Goal: Transaction & Acquisition: Book appointment/travel/reservation

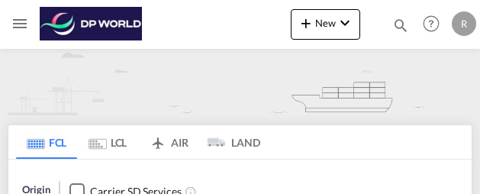
type input "[GEOGRAPHIC_DATA], [GEOGRAPHIC_DATA], USSLC"
type input "[GEOGRAPHIC_DATA], ECGYE"
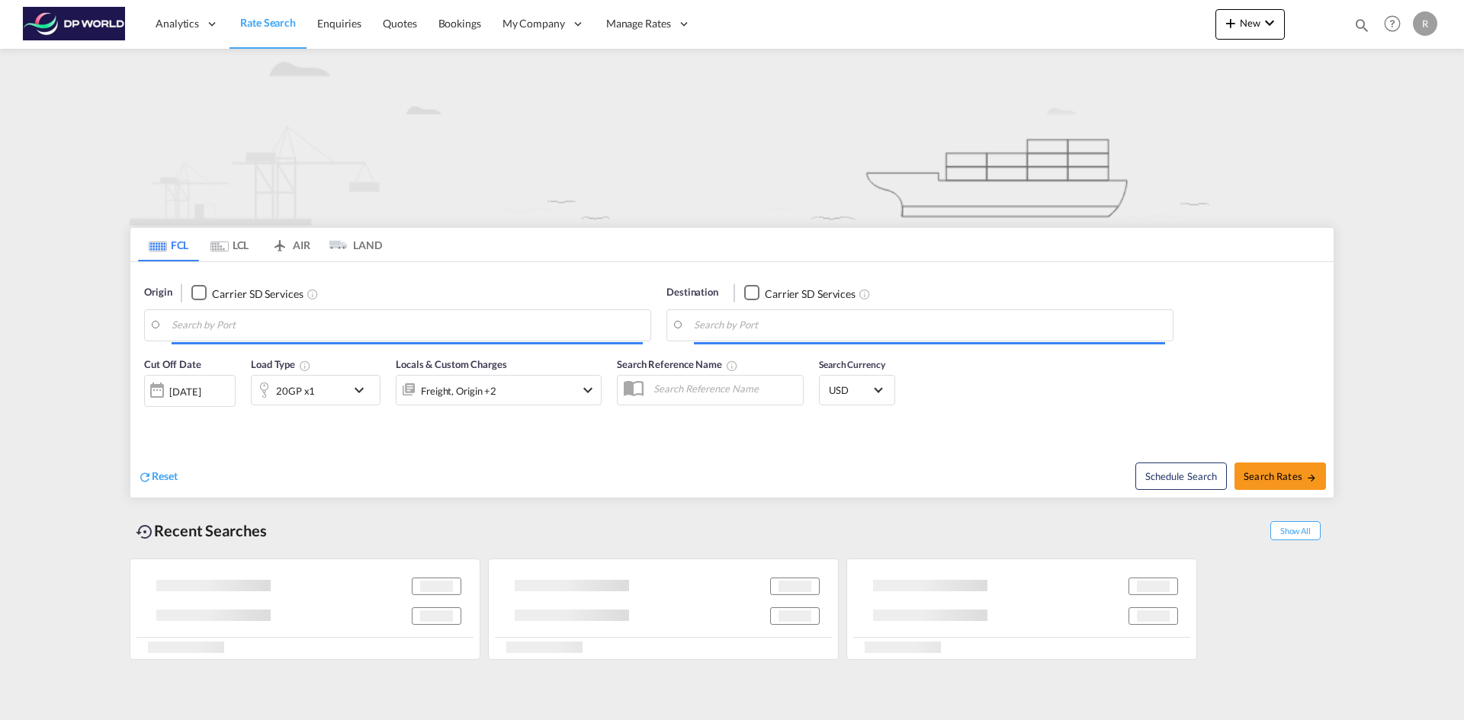
type input "[GEOGRAPHIC_DATA], [GEOGRAPHIC_DATA], USSLC"
type input "[GEOGRAPHIC_DATA], ECGYE"
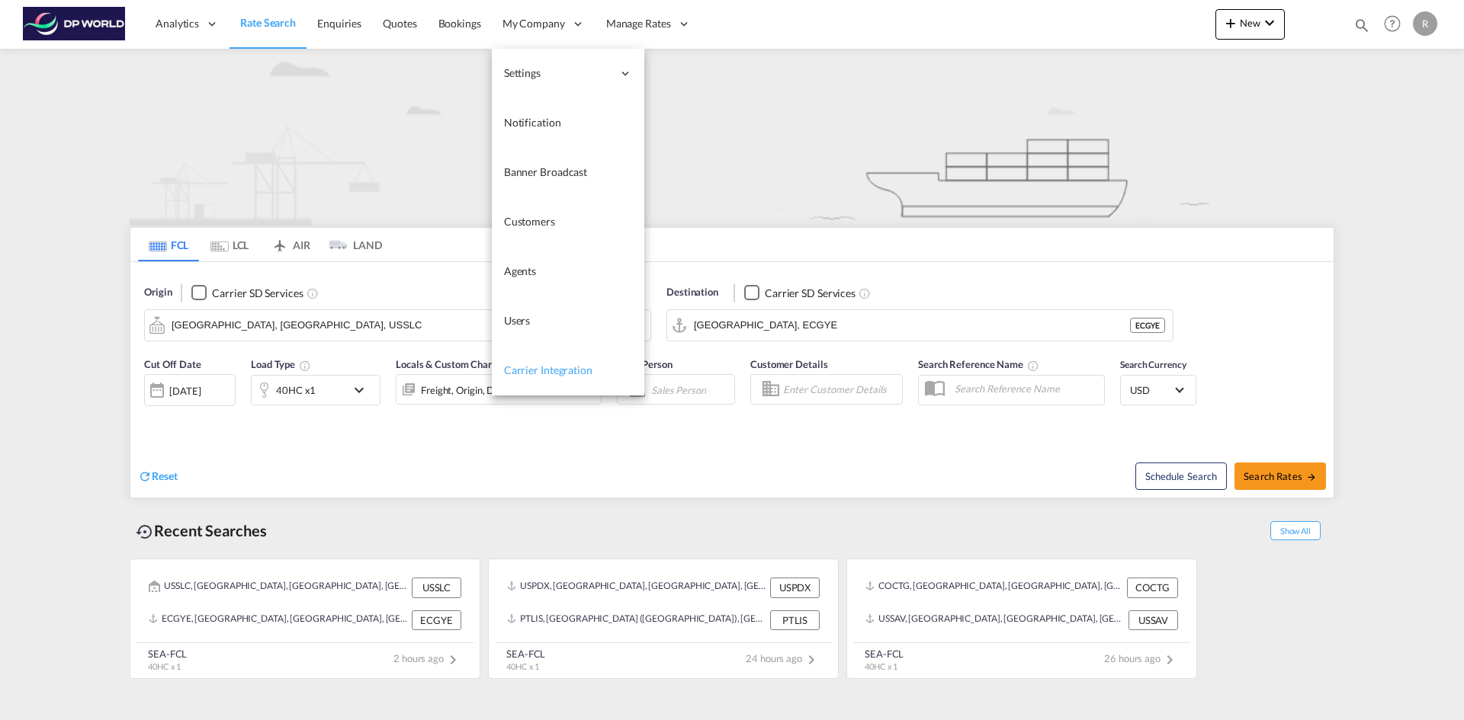
click at [547, 373] on span "Carrier Integration" at bounding box center [548, 370] width 88 height 13
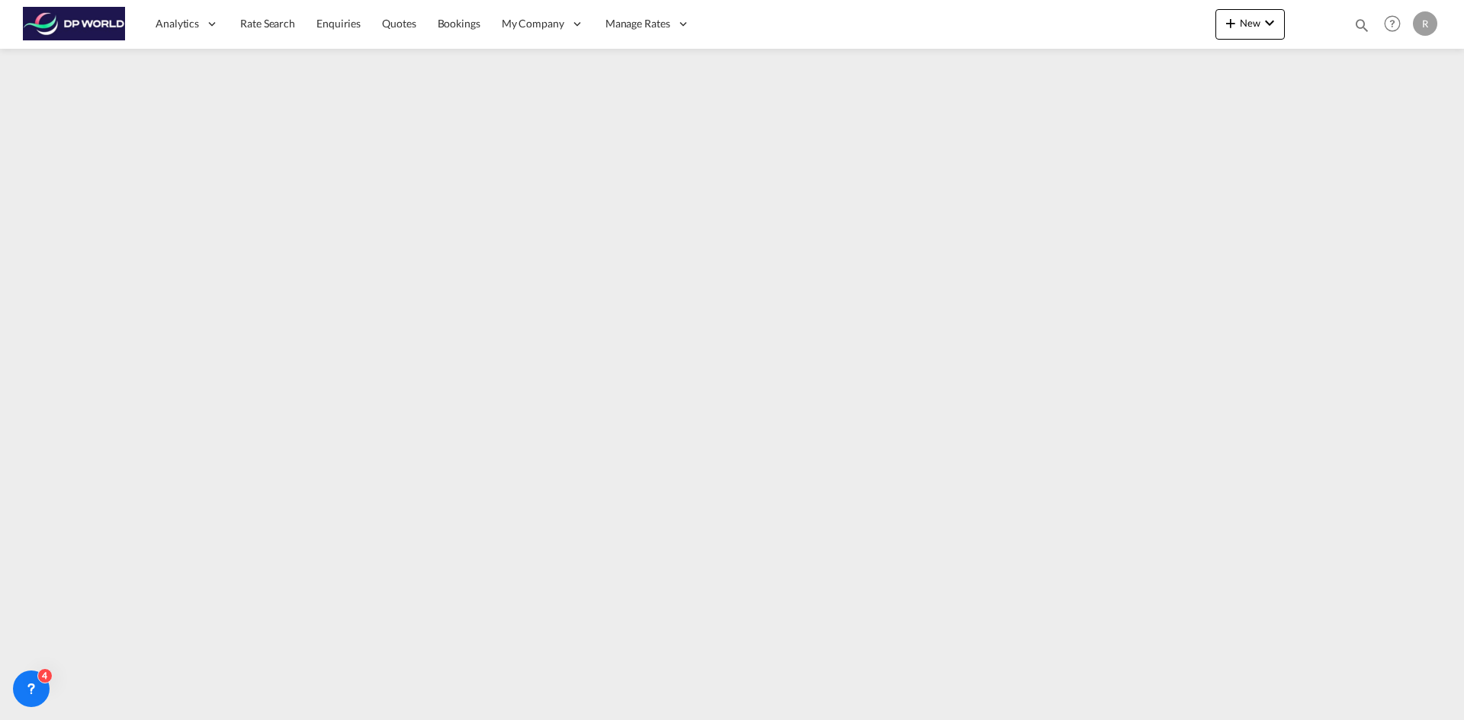
click at [1423, 18] on div "R" at bounding box center [1425, 23] width 24 height 24
click at [1373, 66] on button "My Profile" at bounding box center [1407, 67] width 99 height 30
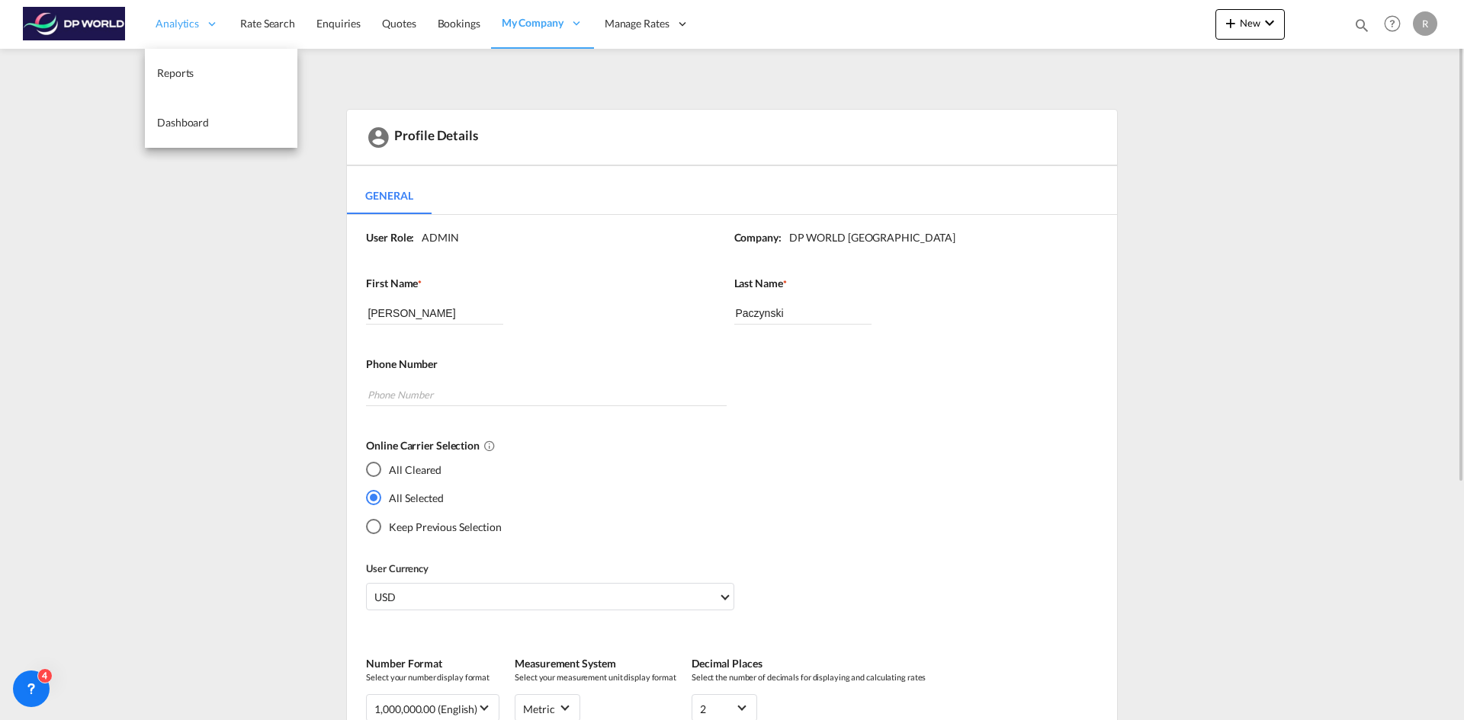
click at [187, 24] on span "Analytics" at bounding box center [177, 23] width 43 height 15
click at [258, 18] on span "Rate Search" at bounding box center [267, 23] width 55 height 13
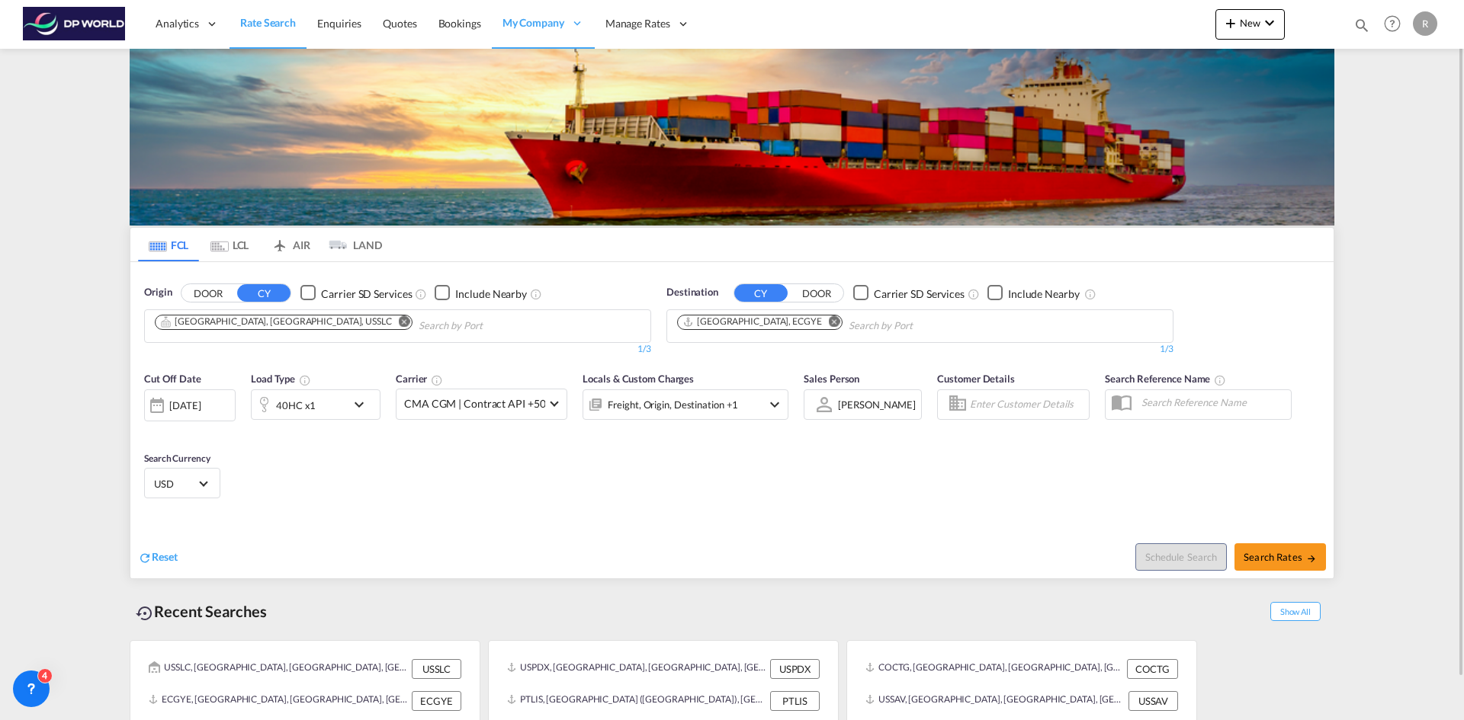
click at [399, 325] on md-icon "Remove" at bounding box center [404, 321] width 11 height 11
click at [258, 322] on input "Chips input." at bounding box center [227, 326] width 145 height 24
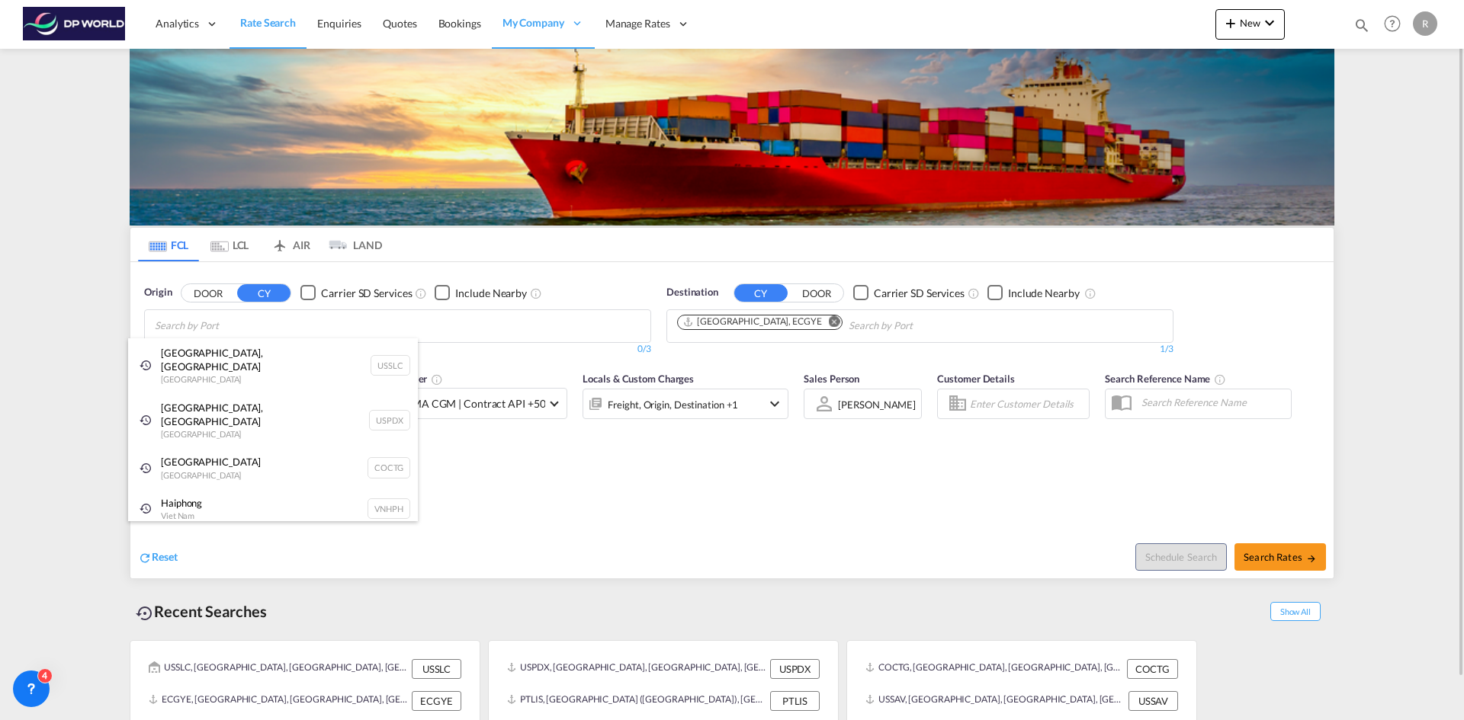
type input "j"
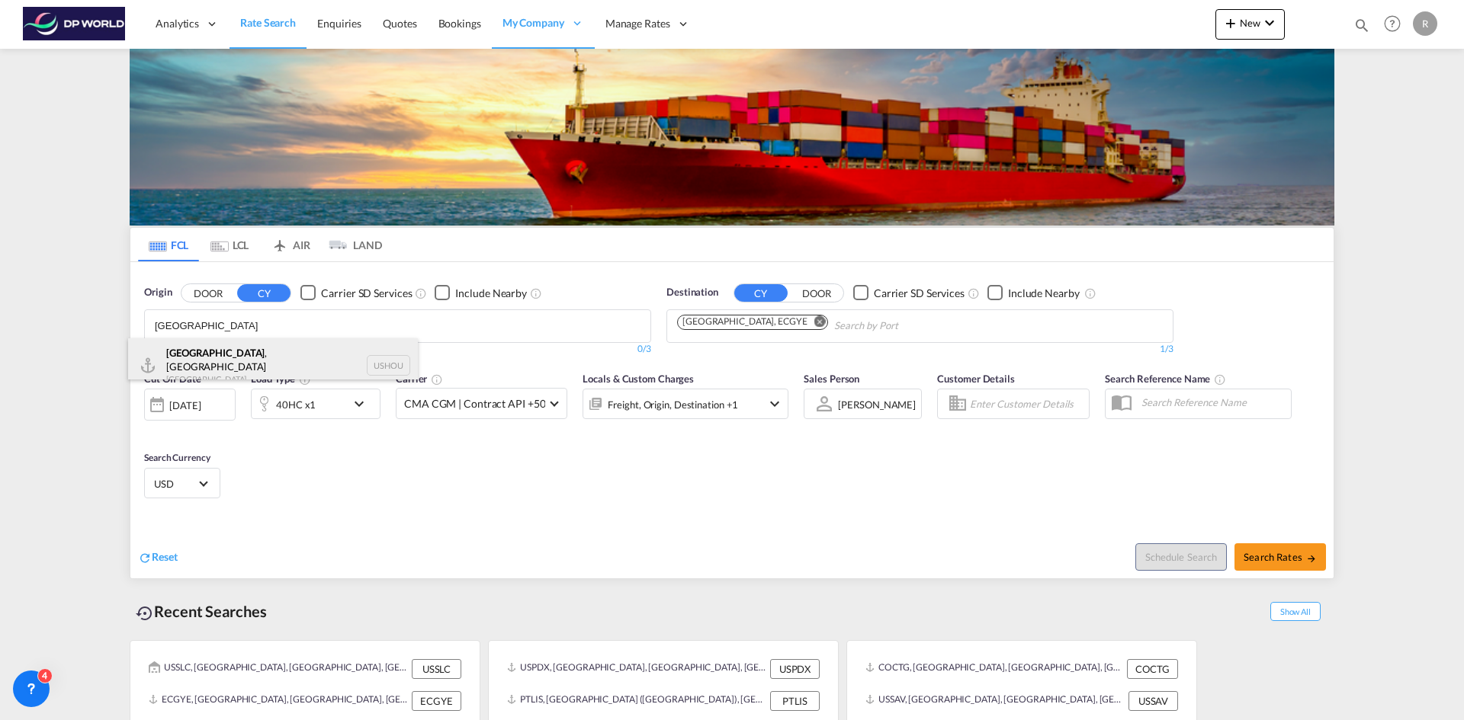
type input "[GEOGRAPHIC_DATA]"
click at [218, 357] on div "[GEOGRAPHIC_DATA] , [GEOGRAPHIC_DATA] [GEOGRAPHIC_DATA] USHOU" at bounding box center [273, 366] width 290 height 55
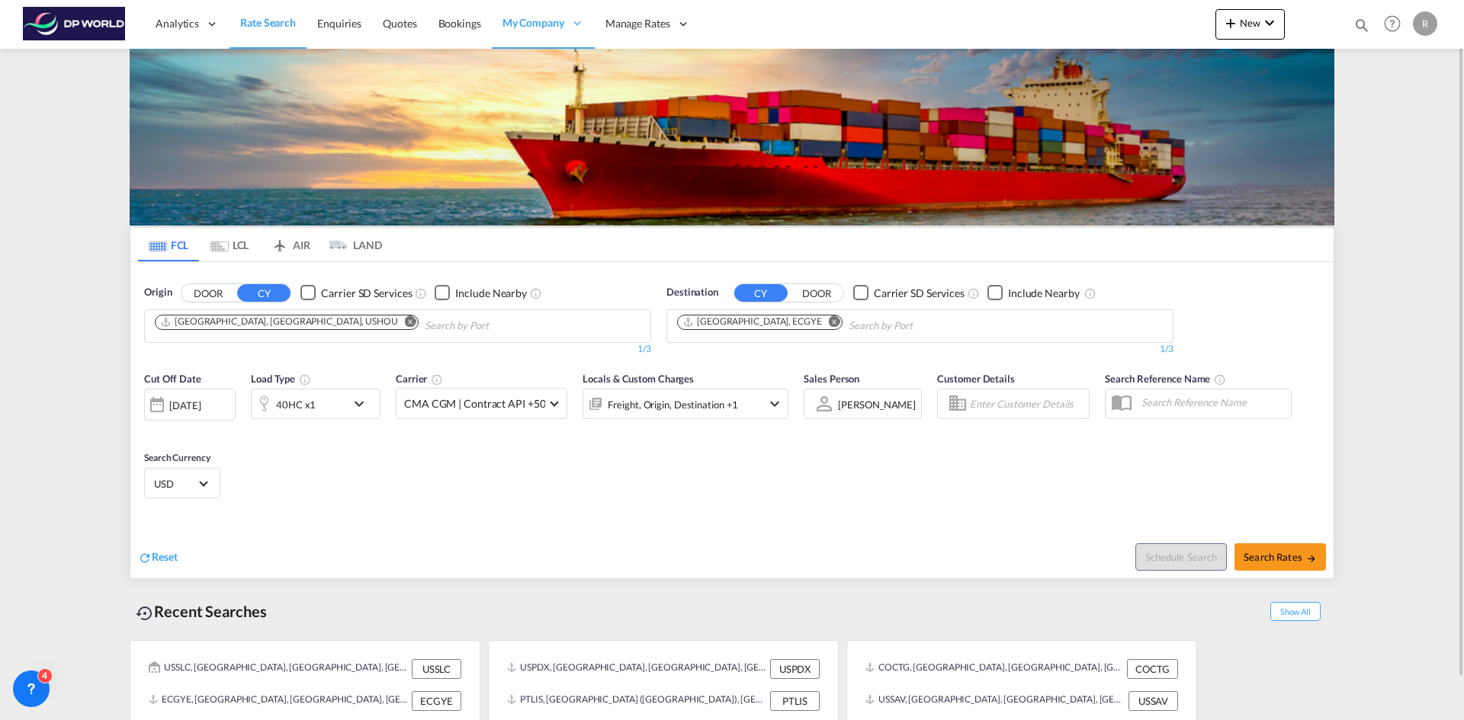
click at [829, 323] on md-icon "Remove" at bounding box center [834, 321] width 11 height 11
click at [777, 326] on body "Analytics Reports Dashboard Rate Search Enquiries Quotes Bookings" at bounding box center [732, 360] width 1464 height 720
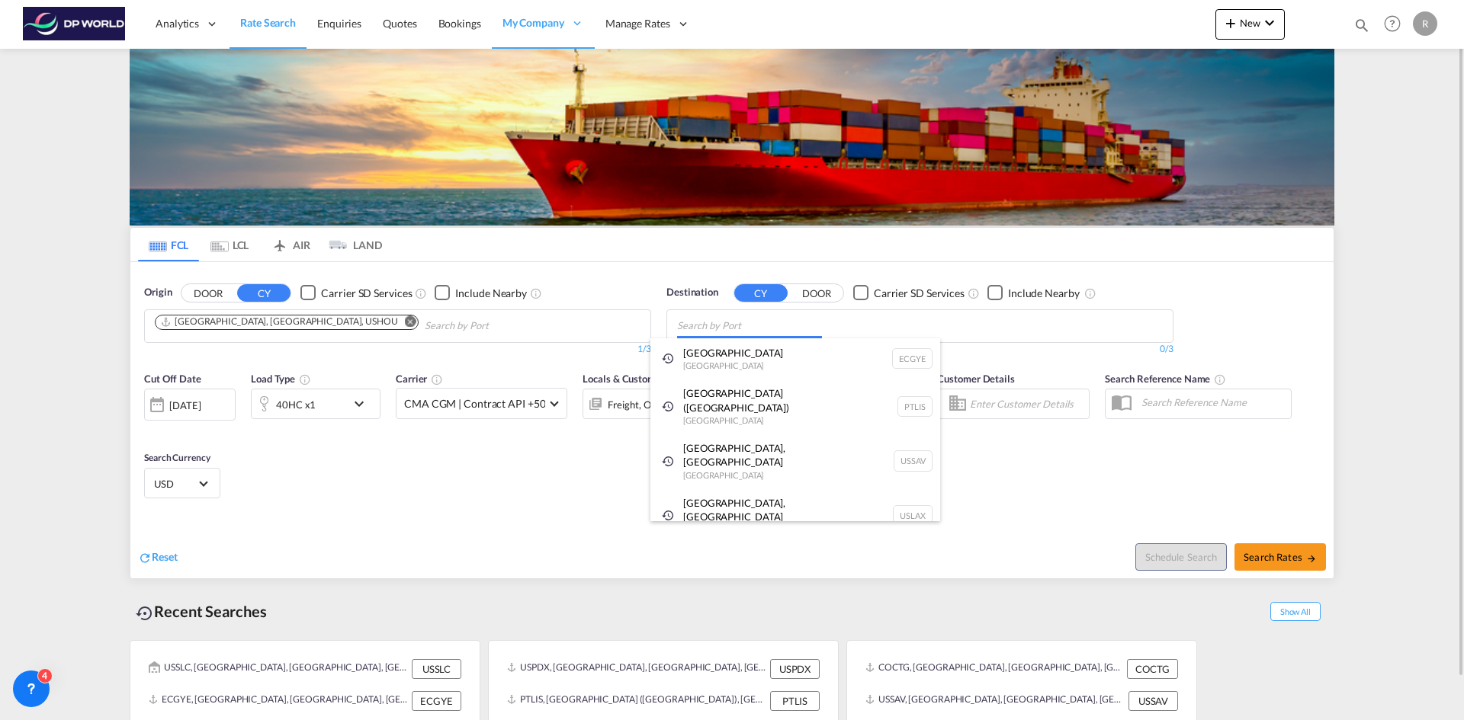
click at [777, 326] on body "Analytics Reports Dashboard Rate Search Enquiries Quotes Bookings" at bounding box center [732, 360] width 1464 height 720
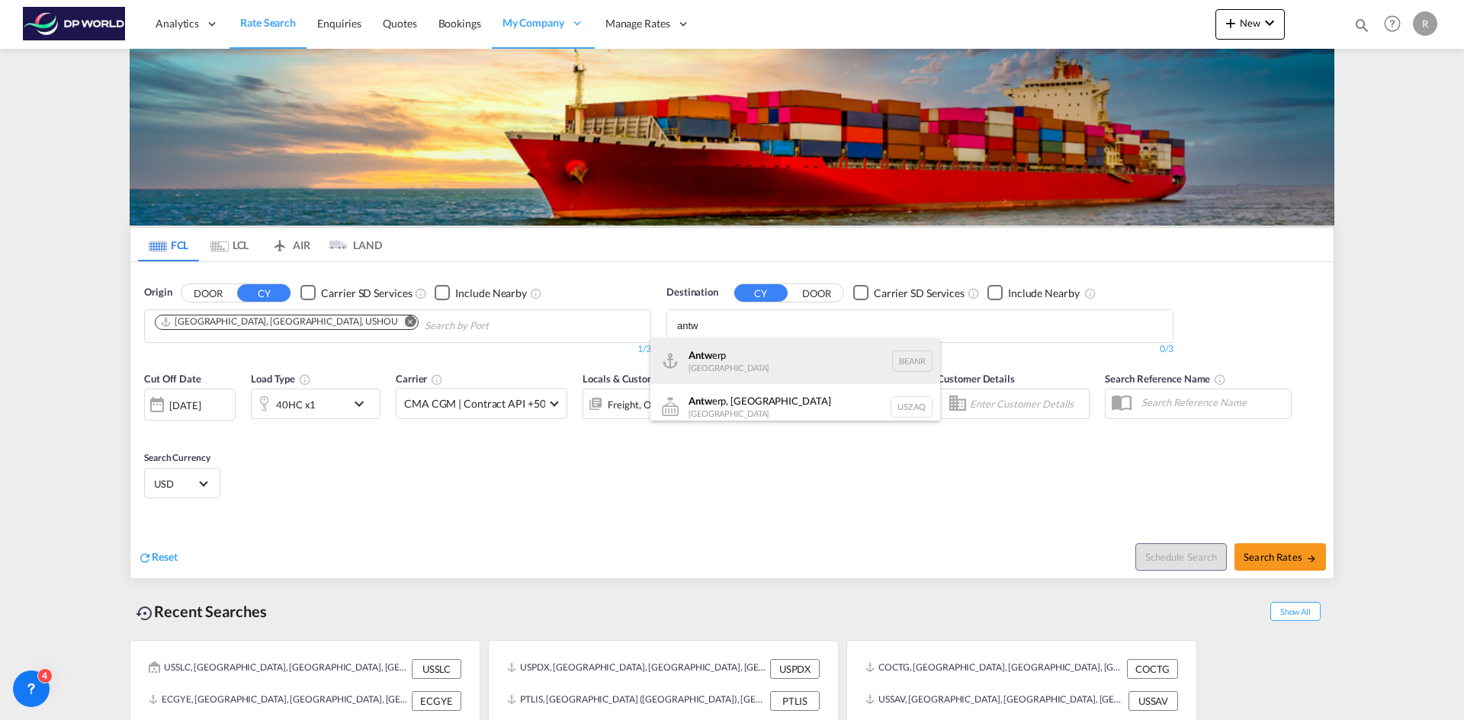
type input "antw"
click at [756, 348] on div "Antw erp [GEOGRAPHIC_DATA] BEANR" at bounding box center [795, 362] width 290 height 46
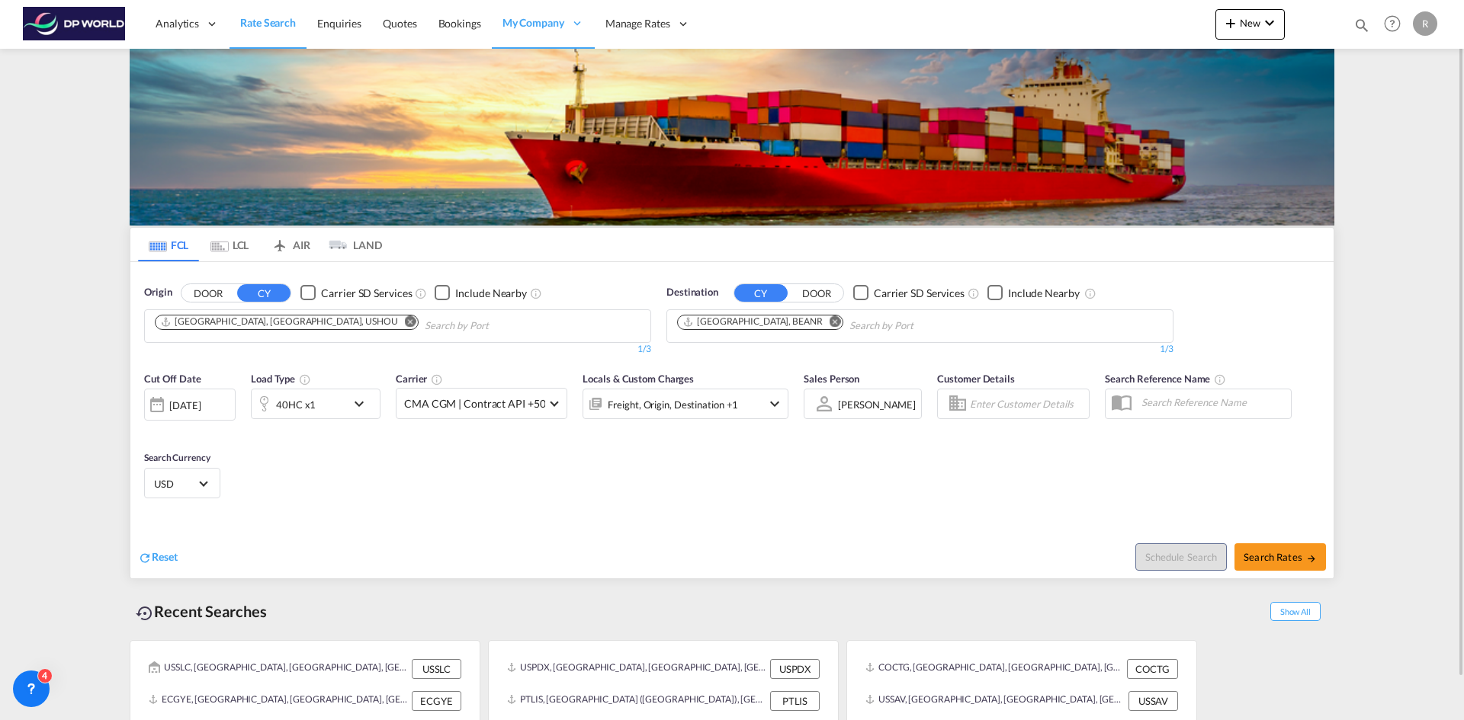
click at [198, 406] on div "[DATE]" at bounding box center [184, 406] width 31 height 14
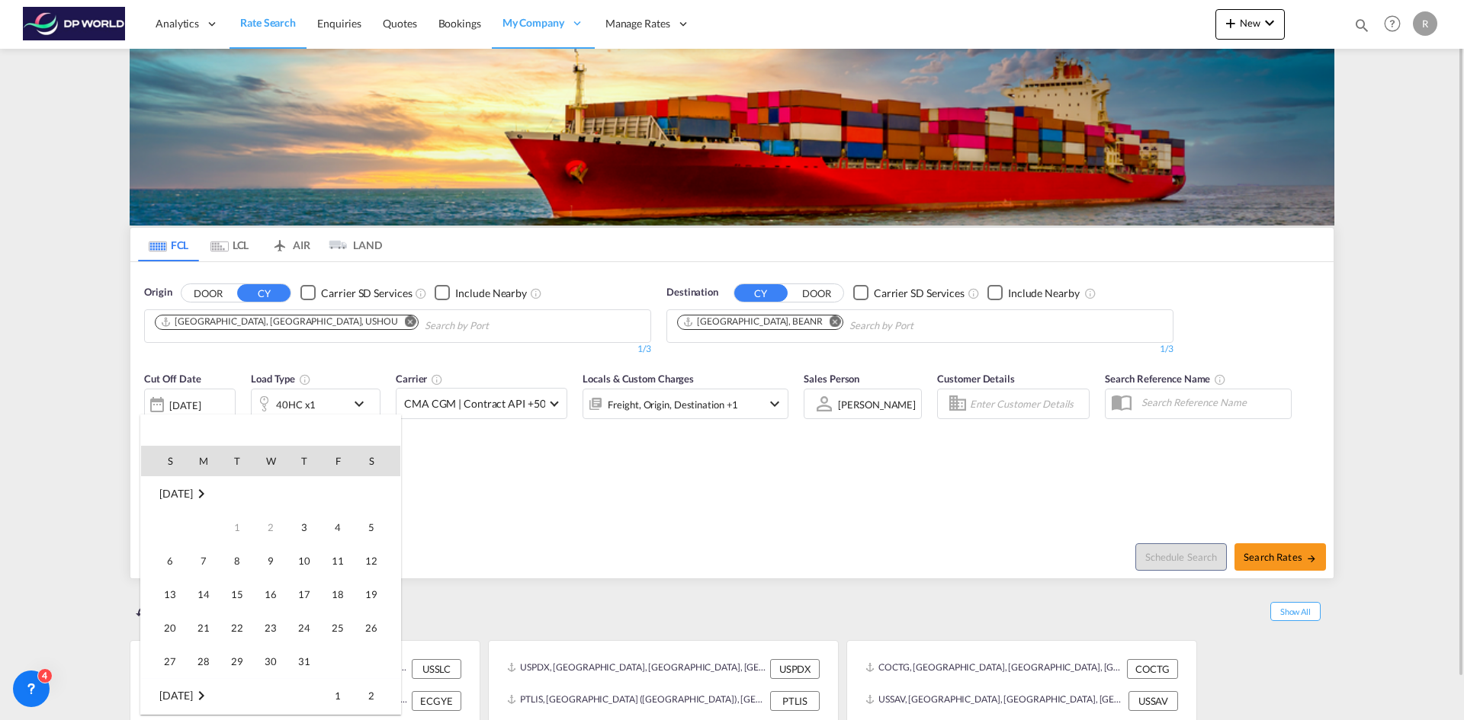
scroll to position [606, 0]
click at [348, 495] on span "3" at bounding box center [337, 494] width 30 height 30
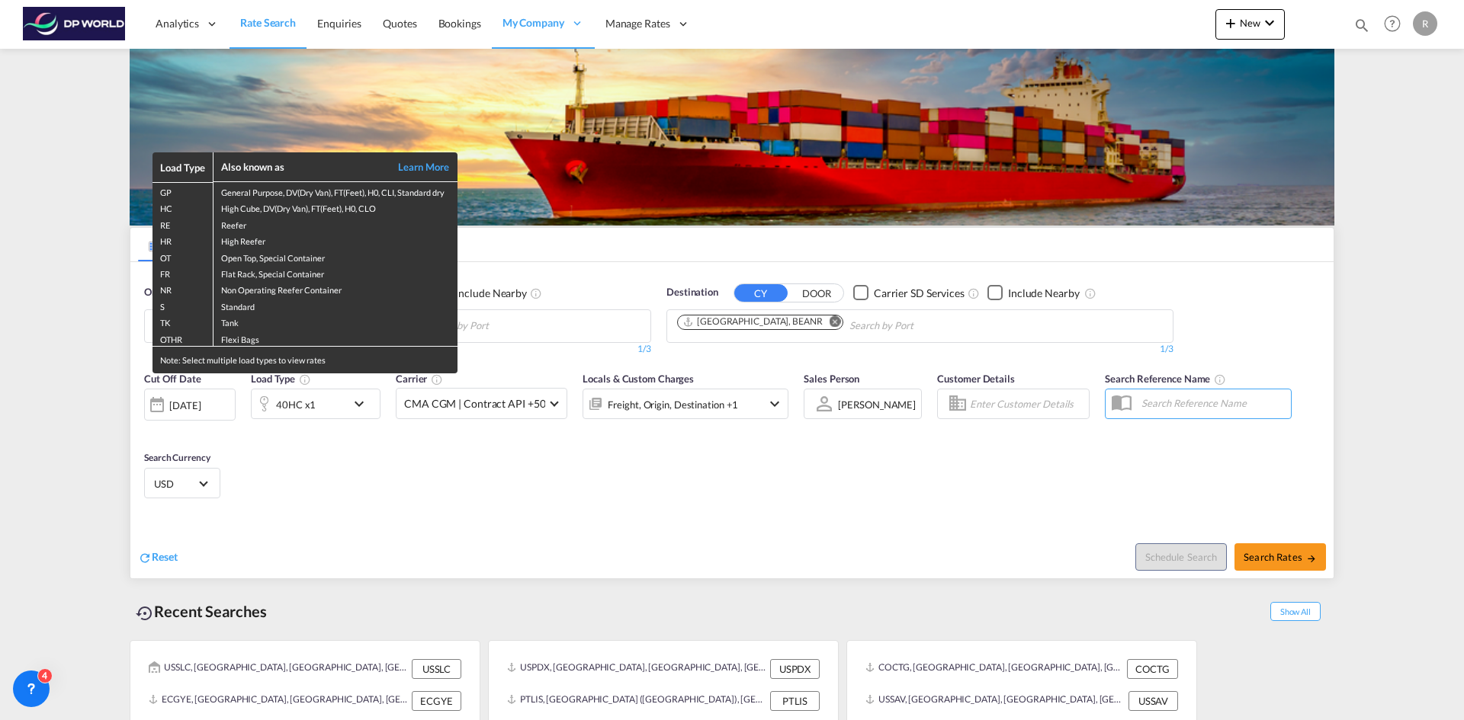
click at [358, 401] on div "Load Type Also known as Learn More GP General Purpose, DV(Dry Van), FT(Feet), H…" at bounding box center [732, 360] width 1464 height 720
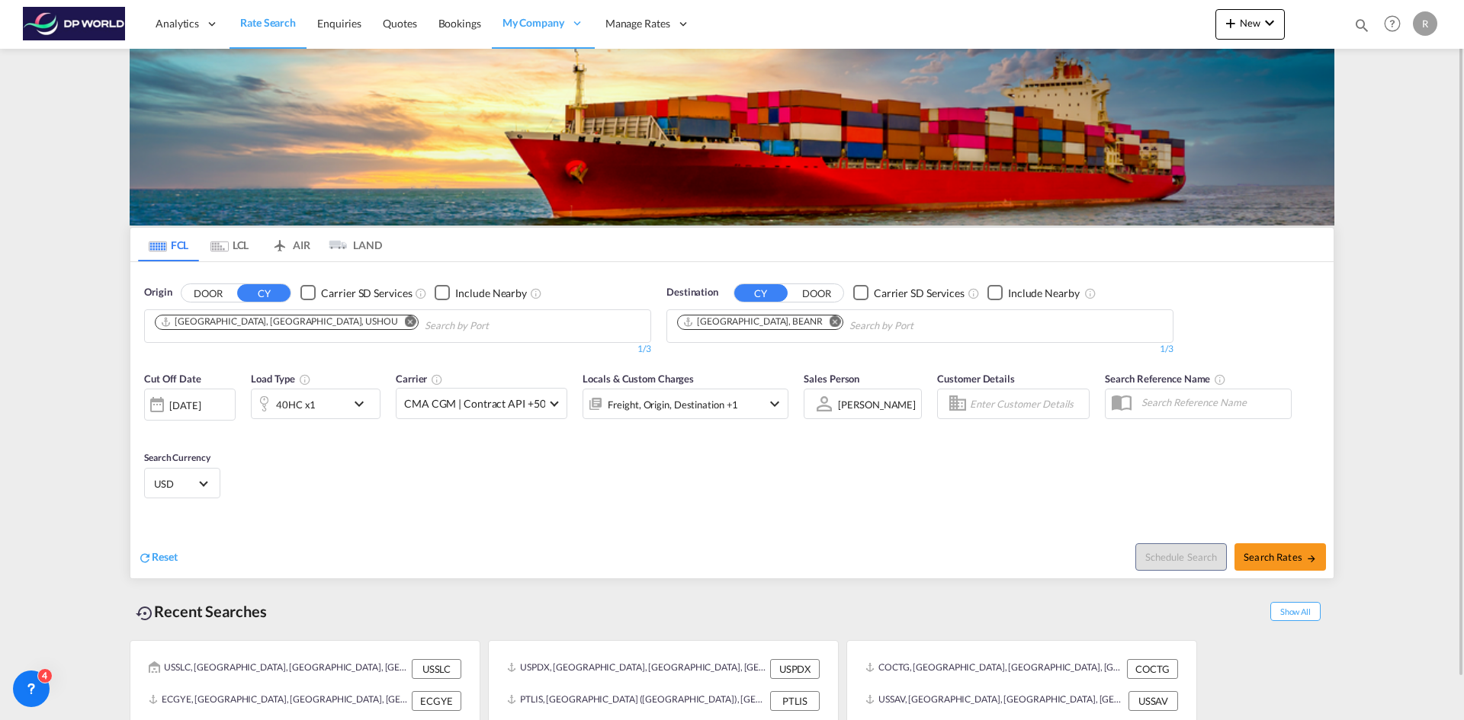
click at [359, 407] on md-icon "icon-chevron-down" at bounding box center [363, 404] width 26 height 18
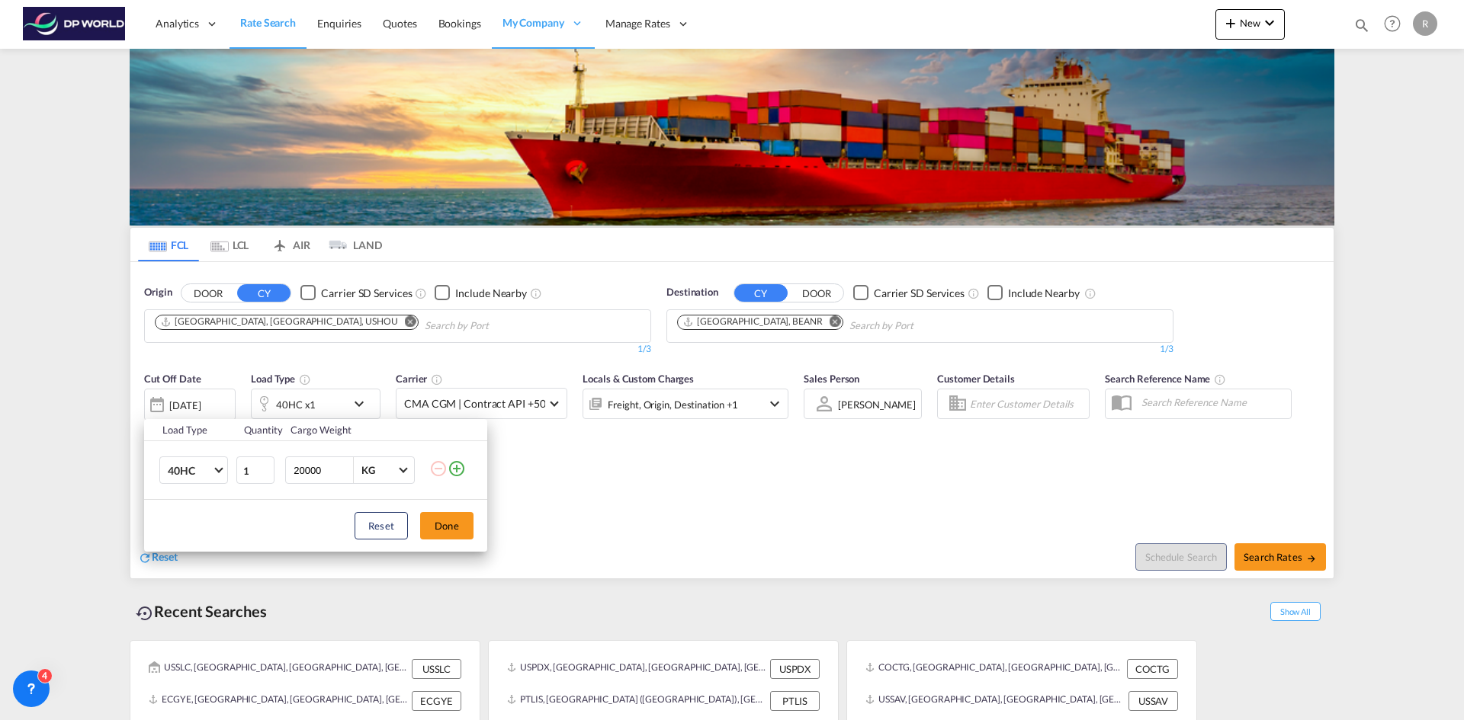
click at [456, 470] on md-icon "icon-plus-circle-outline" at bounding box center [457, 469] width 18 height 18
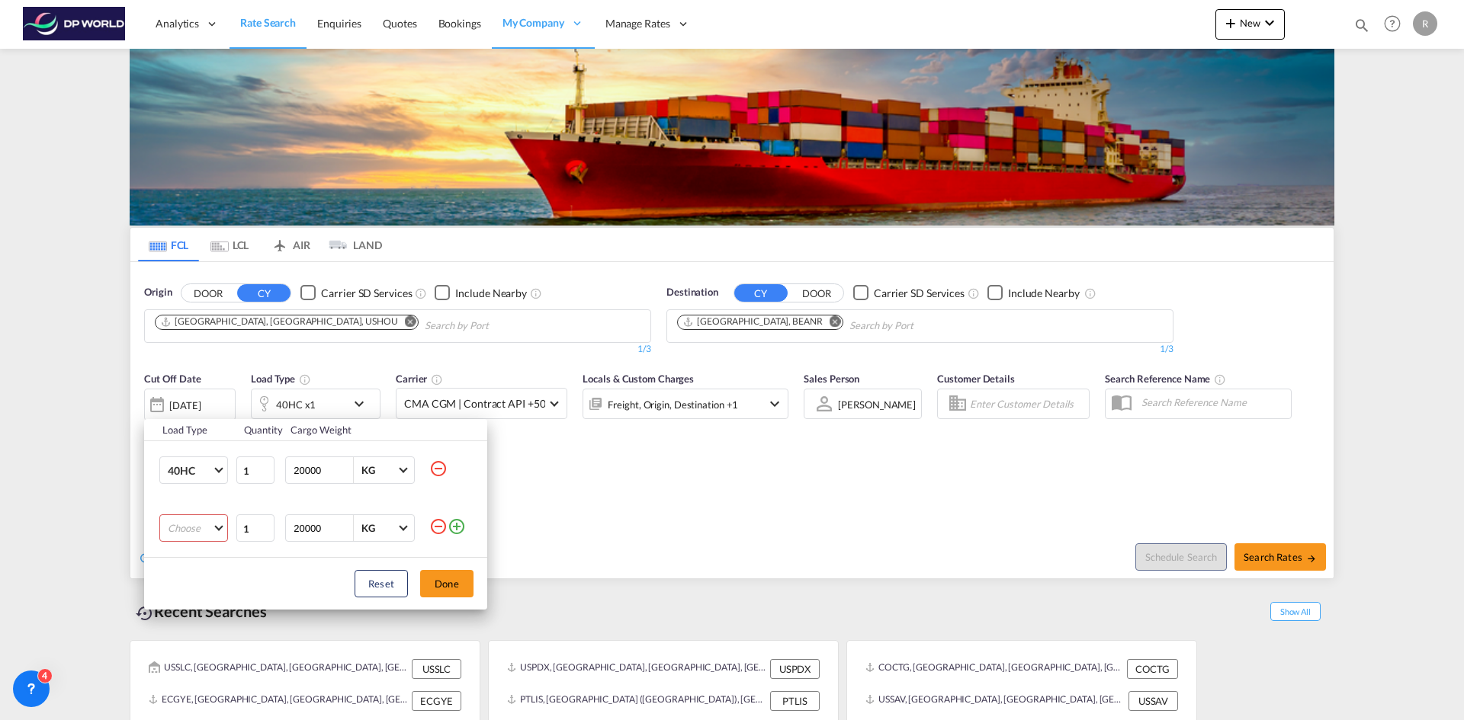
click at [193, 528] on md-select "Choose 20GP 40GP 40HC 45HC 20RE 40RE 40HR 20OT 40OT 20FR 40FR 40NR 20NR 45S 20T…" at bounding box center [193, 528] width 69 height 27
click at [456, 528] on md-backdrop at bounding box center [732, 360] width 1464 height 720
click at [456, 528] on md-icon "icon-plus-circle-outline" at bounding box center [457, 527] width 18 height 18
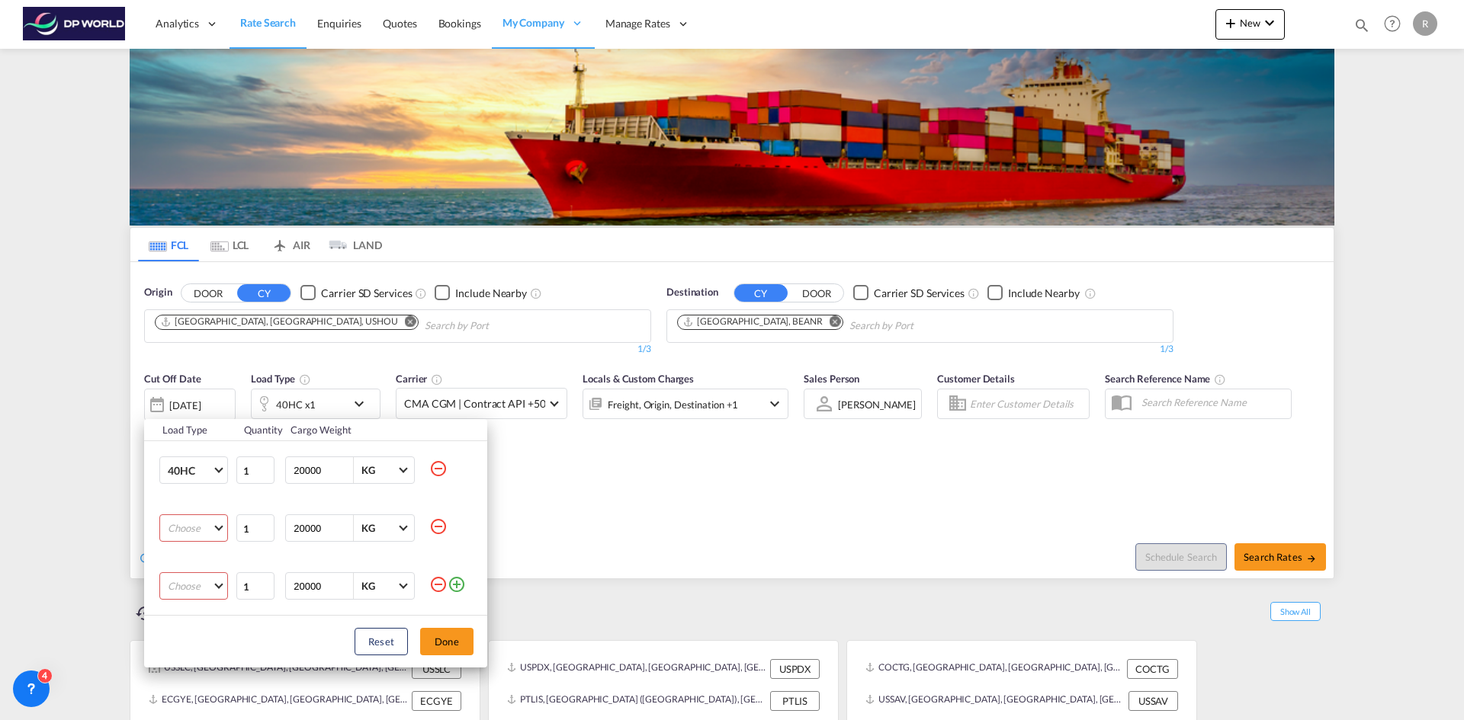
click at [435, 528] on md-icon "icon-minus-circle-outline" at bounding box center [438, 527] width 18 height 18
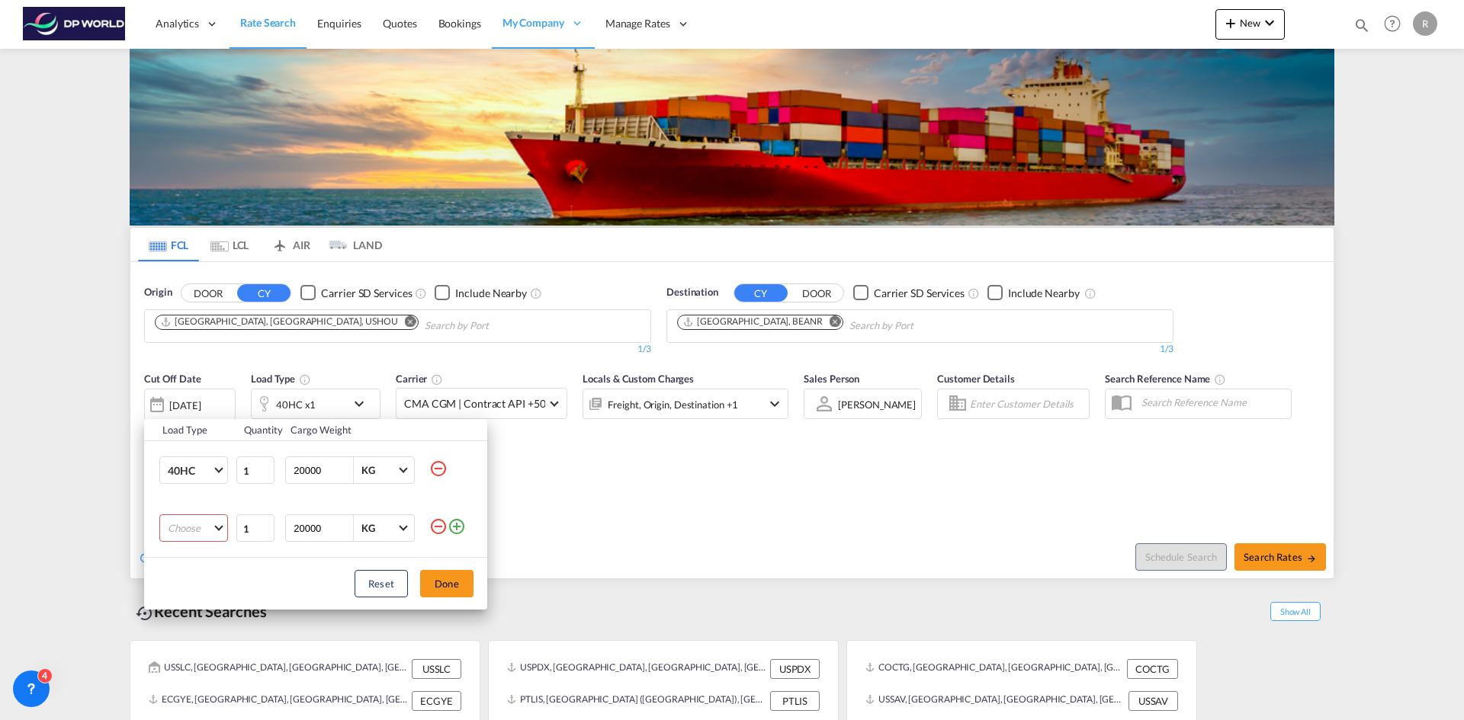
click at [438, 531] on md-icon "icon-minus-circle-outline" at bounding box center [438, 527] width 18 height 18
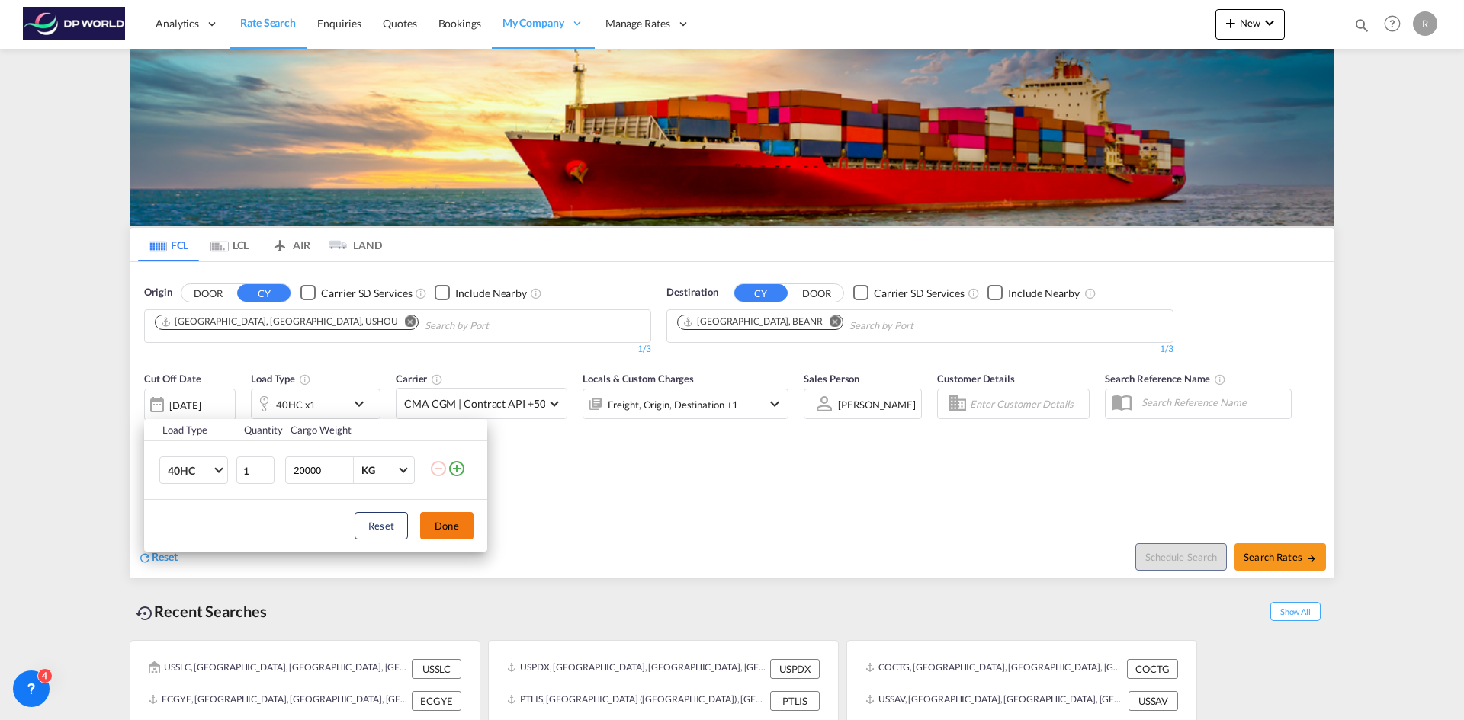
click at [460, 525] on button "Done" at bounding box center [446, 525] width 53 height 27
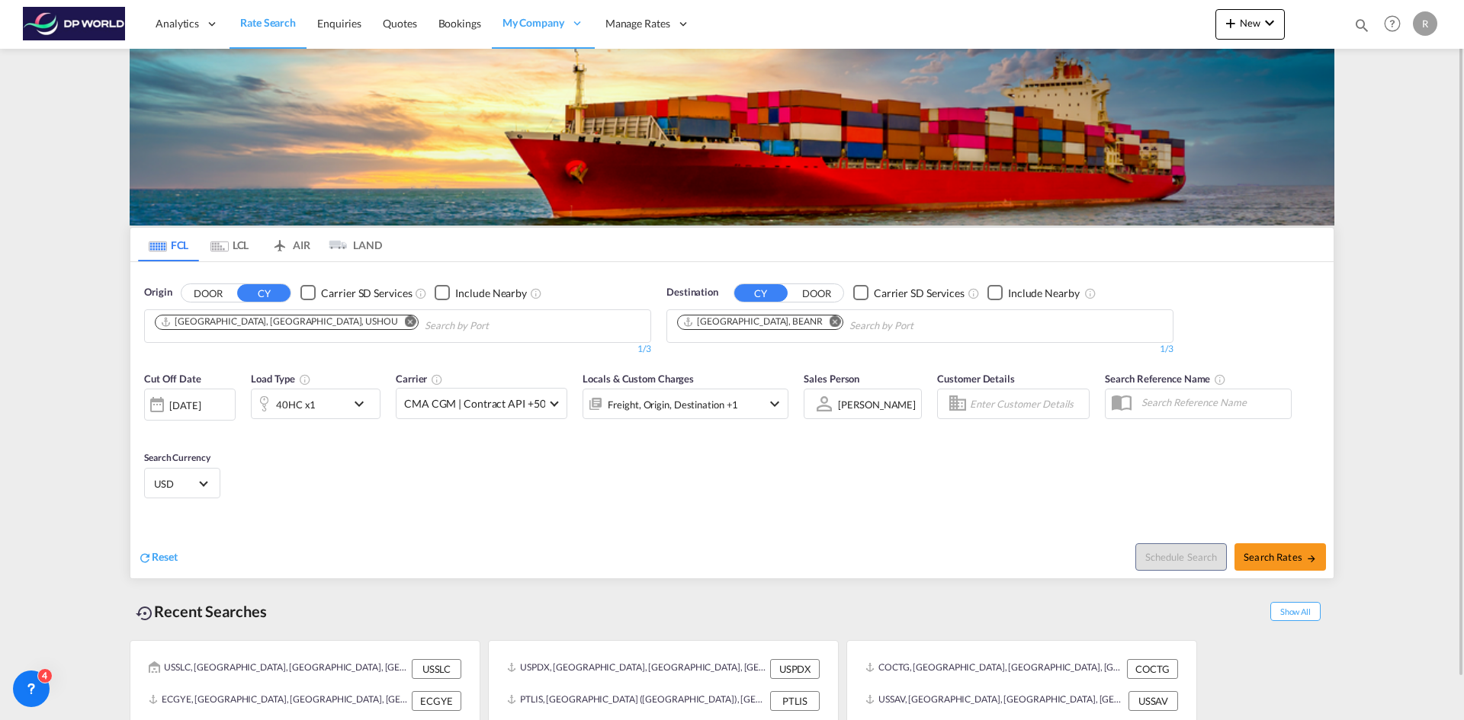
click at [630, 521] on div "Reset Schedule Search Search Rates" at bounding box center [731, 545] width 1203 height 66
click at [551, 404] on span at bounding box center [554, 402] width 8 height 8
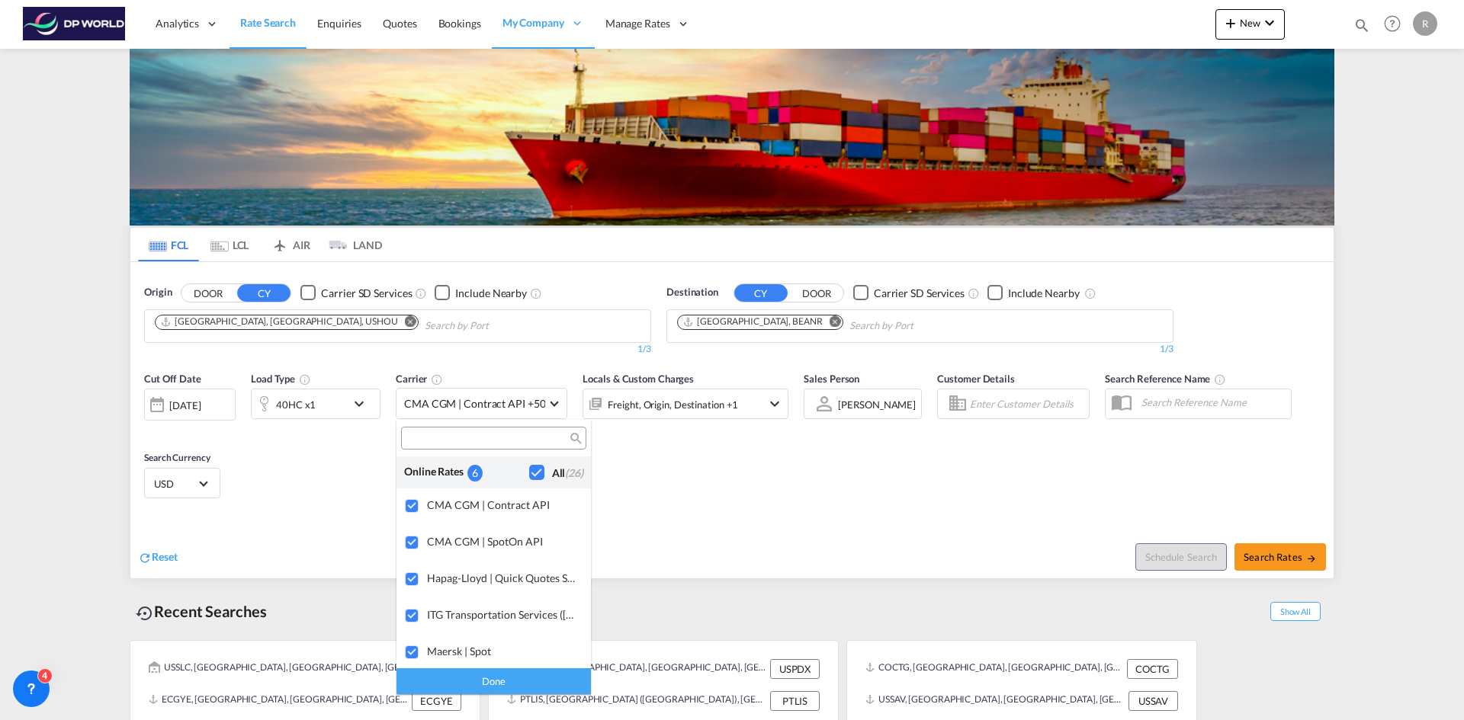
click at [771, 508] on md-backdrop at bounding box center [732, 360] width 1464 height 720
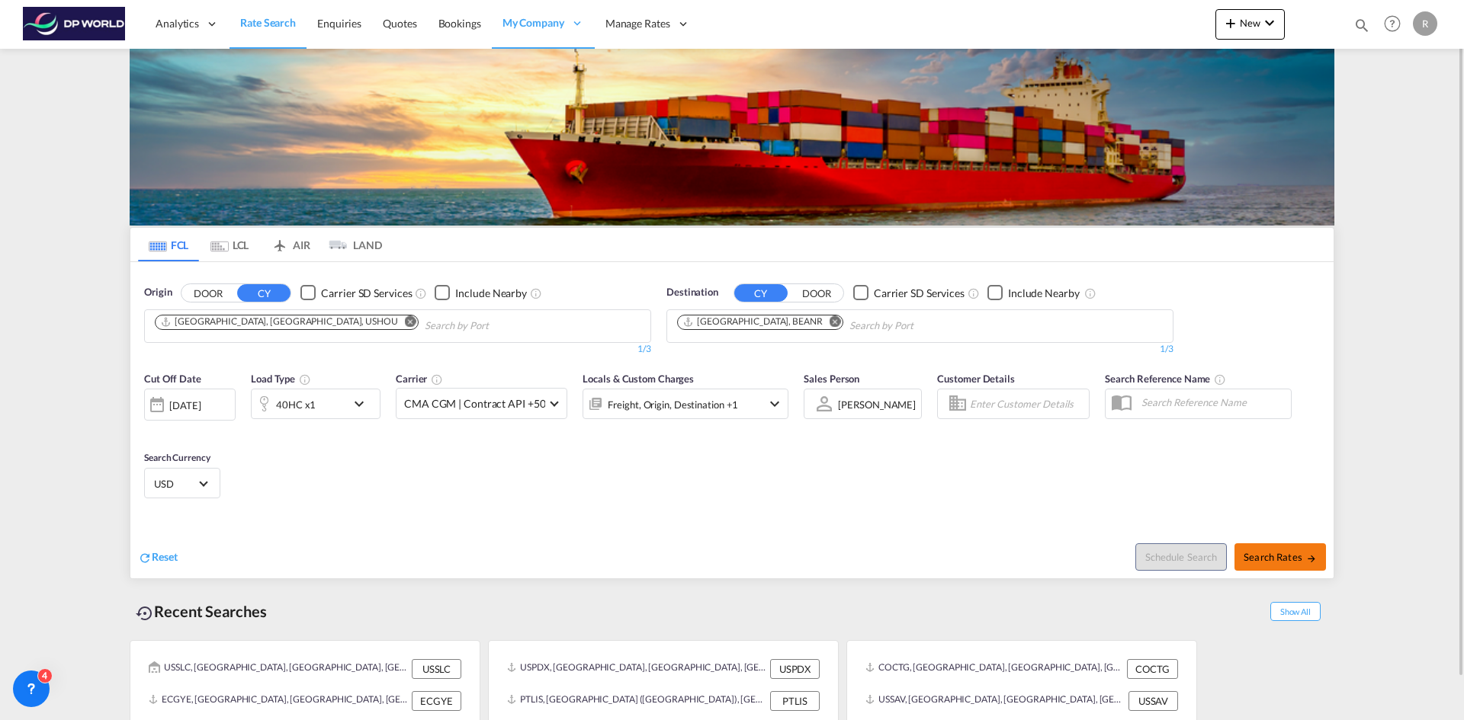
click at [1298, 562] on span "Search Rates" at bounding box center [1279, 557] width 73 height 12
type input "USHOU to BEANR / [DATE]"
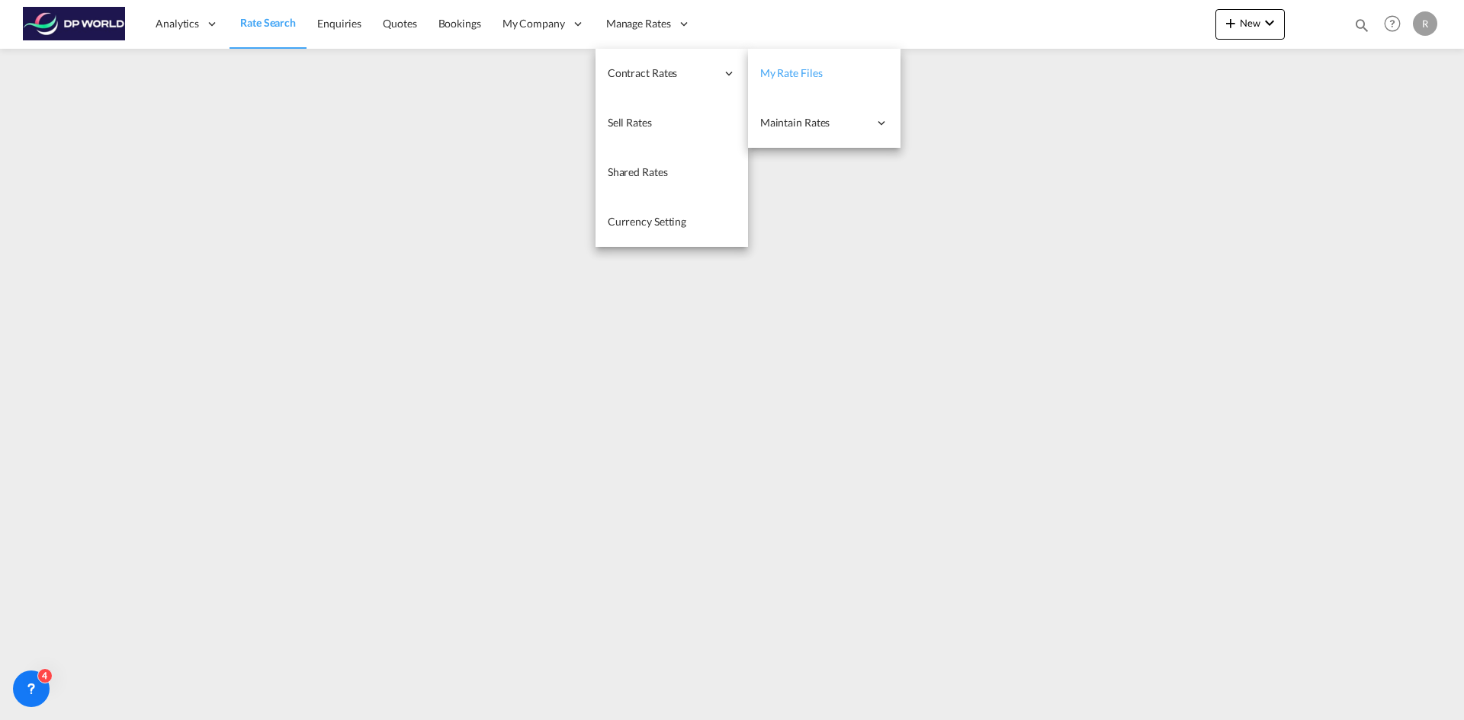
click at [820, 77] on link "My Rate Files" at bounding box center [824, 74] width 152 height 50
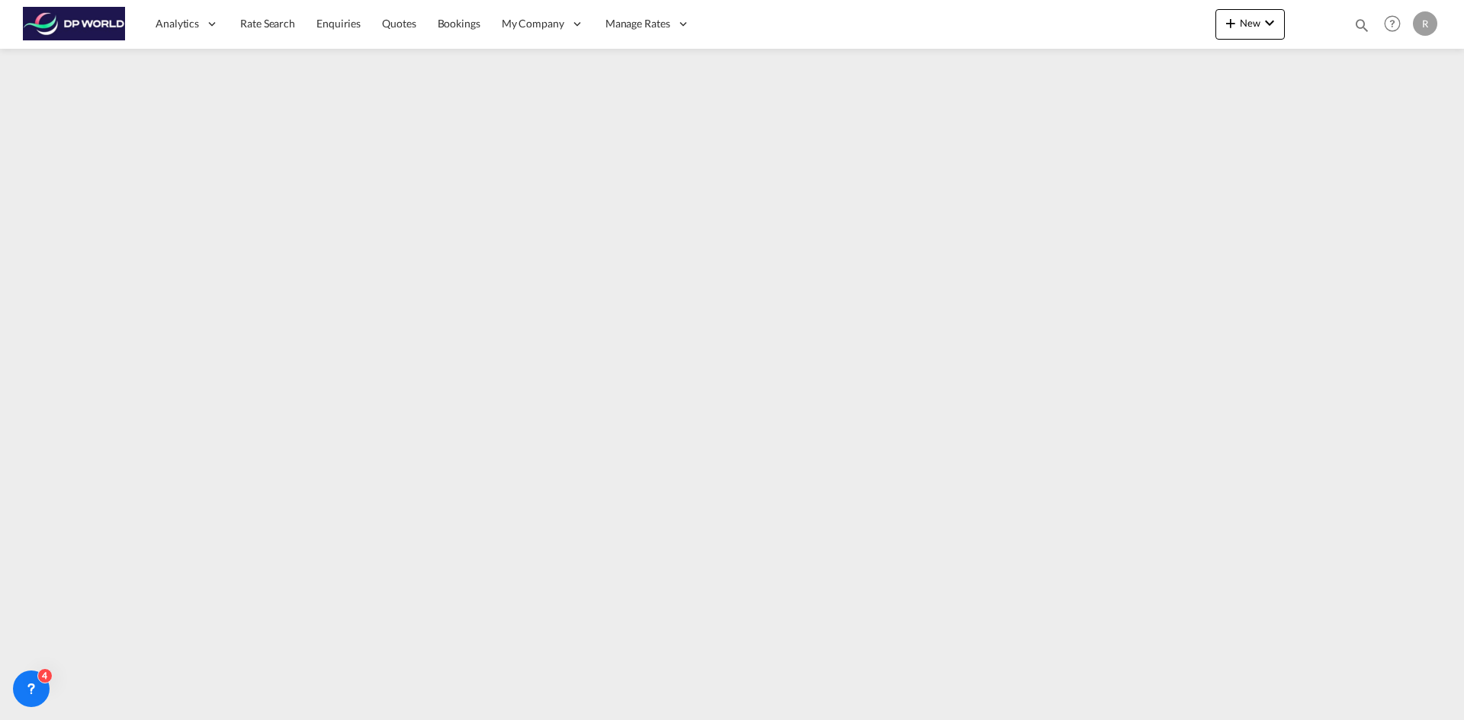
drag, startPoint x: 877, startPoint y: 704, endPoint x: 1109, endPoint y: 729, distance: 233.8
click at [1109, 720] on html "Analytics Reports Dashboard Rate Search Enquiries Quotes" at bounding box center [732, 360] width 1464 height 720
click at [1065, 713] on md-content "Analytics Reports Dashboard Rate Search Enquiries Quotes Bookings" at bounding box center [732, 360] width 1464 height 720
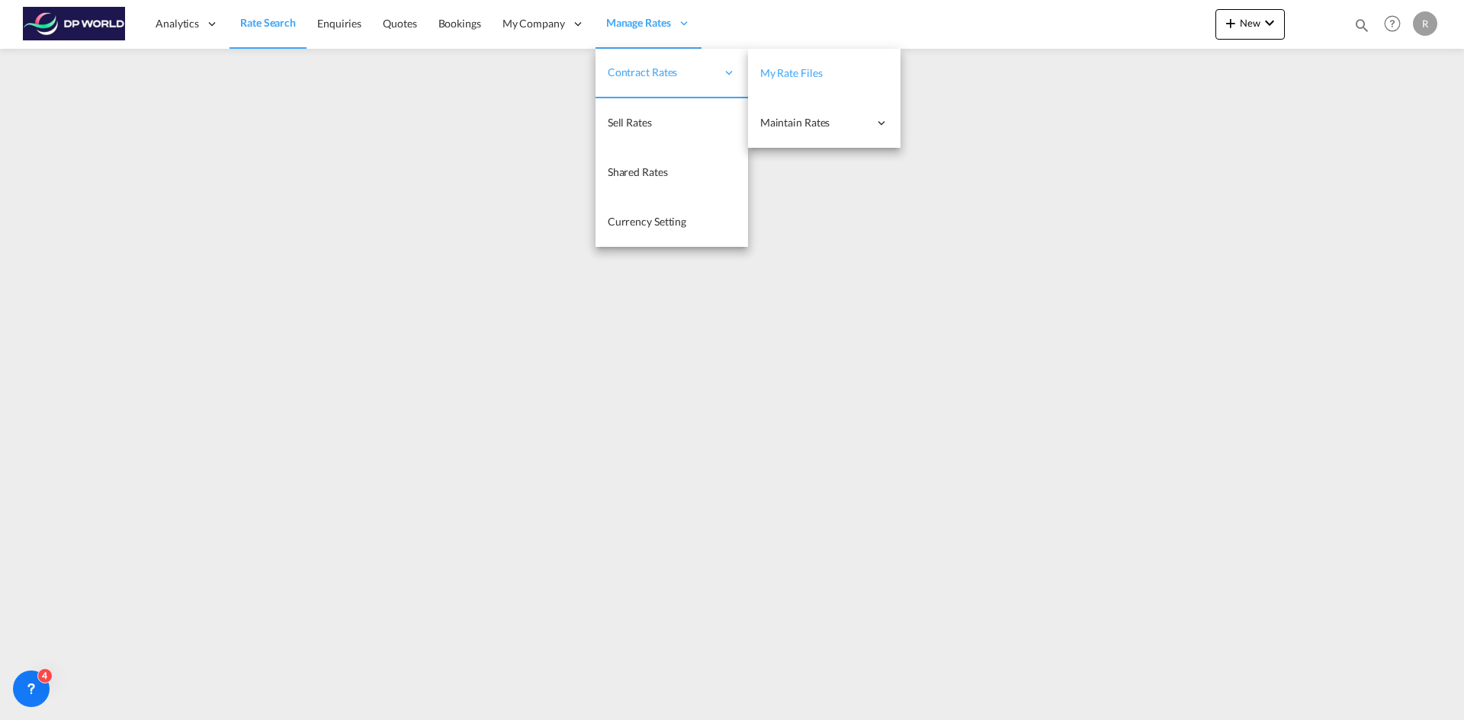
click at [820, 82] on link "My Rate Files" at bounding box center [824, 74] width 152 height 50
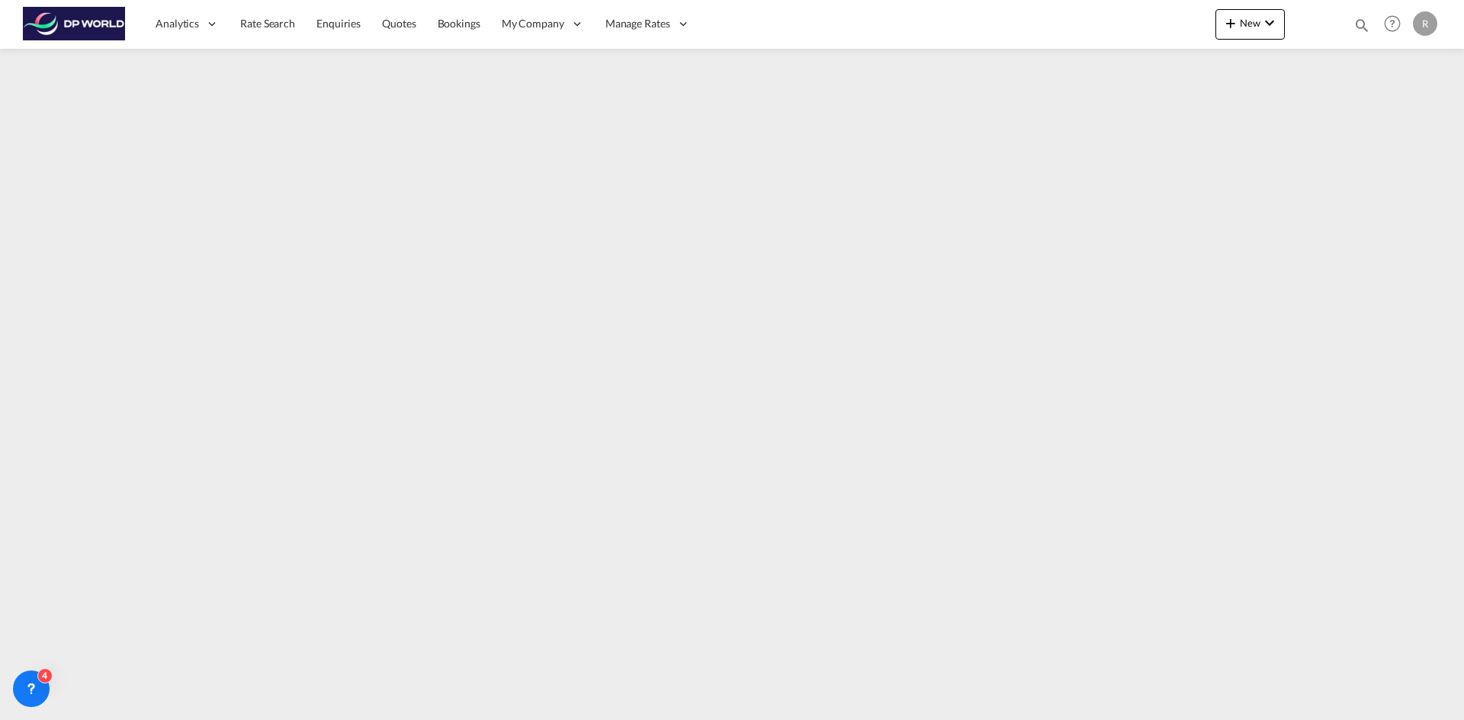
drag, startPoint x: 797, startPoint y: 704, endPoint x: 1049, endPoint y: 728, distance: 252.7
click at [1049, 720] on html "Analytics Reports Dashboard Rate Search Enquiries Quotes" at bounding box center [732, 360] width 1464 height 720
click at [277, 27] on span "Rate Search" at bounding box center [267, 23] width 55 height 13
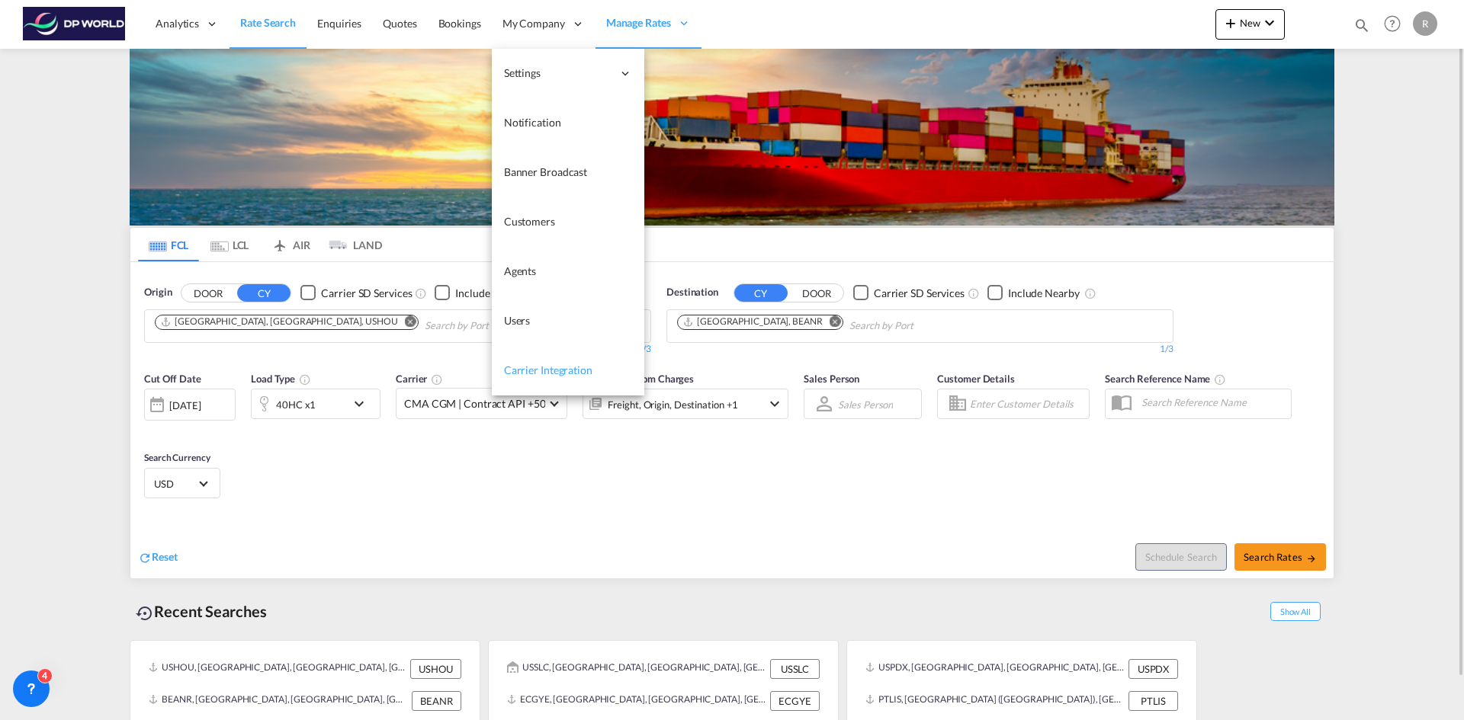
click at [544, 373] on span "Carrier Integration" at bounding box center [548, 370] width 88 height 13
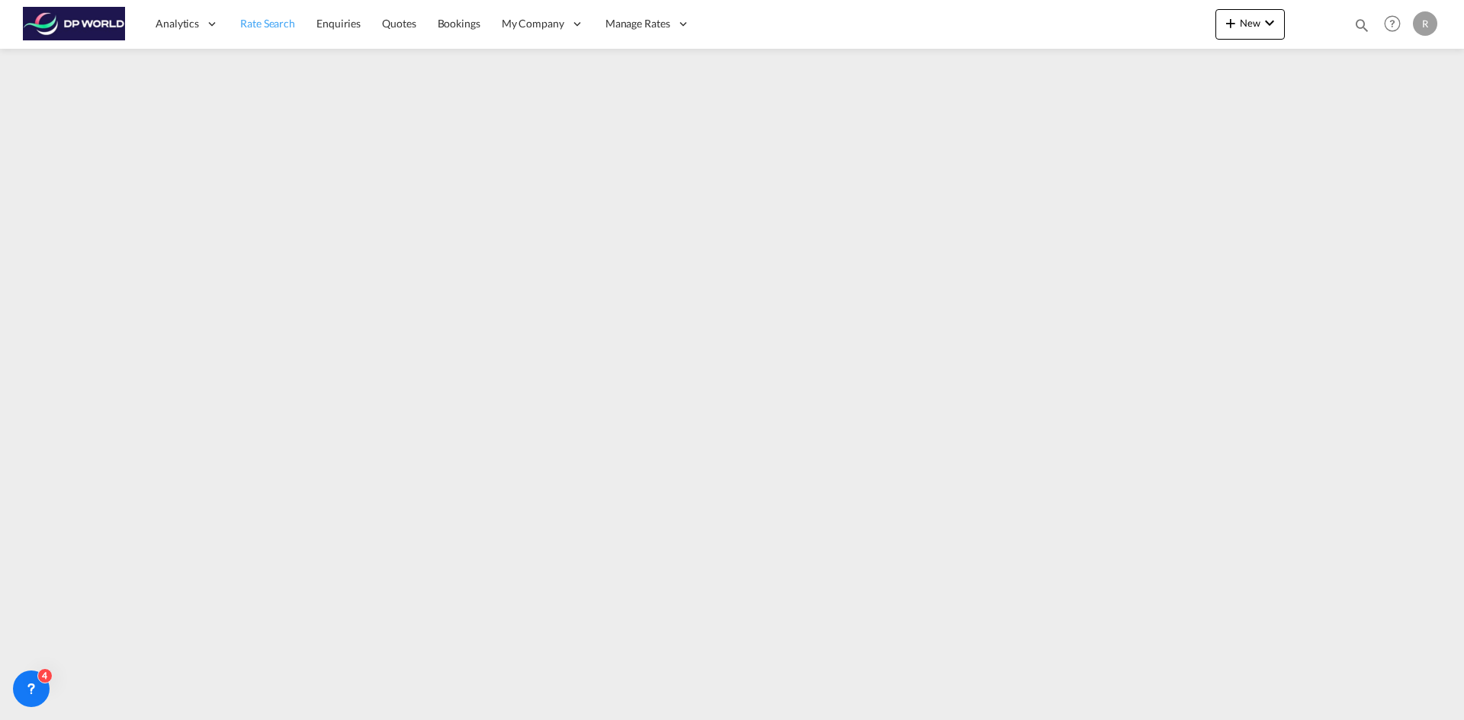
click at [278, 29] on span "Rate Search" at bounding box center [267, 23] width 55 height 13
